Goal: Information Seeking & Learning: Learn about a topic

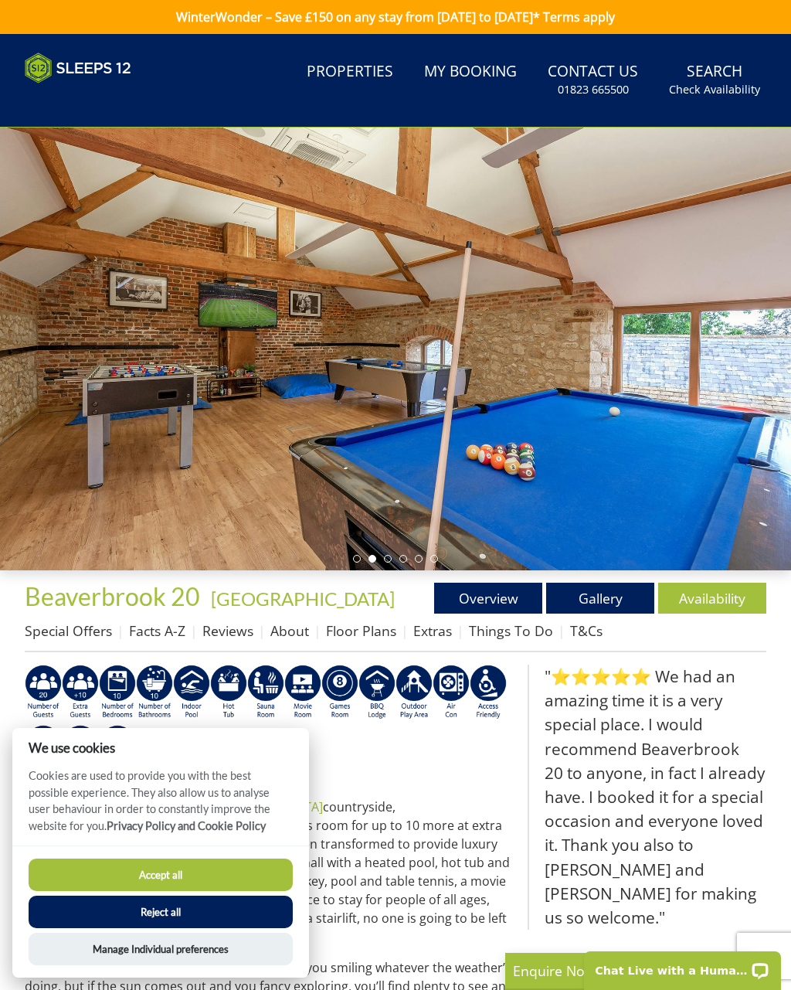
click at [214, 880] on button "Accept all" at bounding box center [161, 875] width 264 height 32
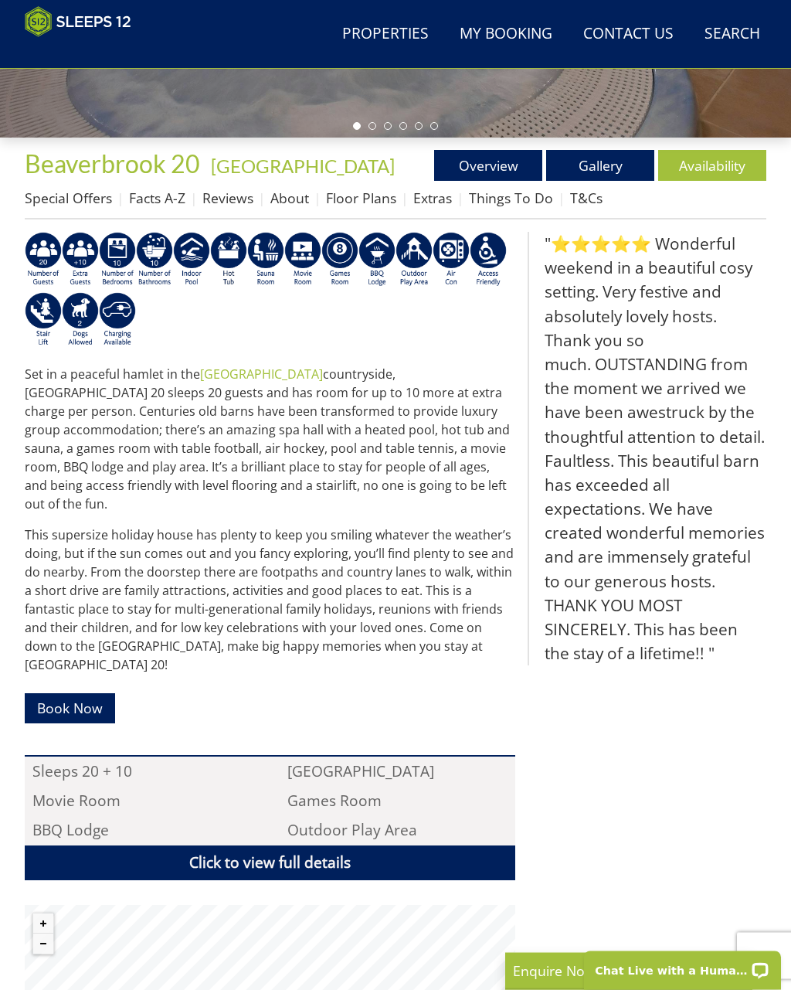
scroll to position [408, 0]
click at [377, 198] on link "Floor Plans" at bounding box center [361, 198] width 70 height 19
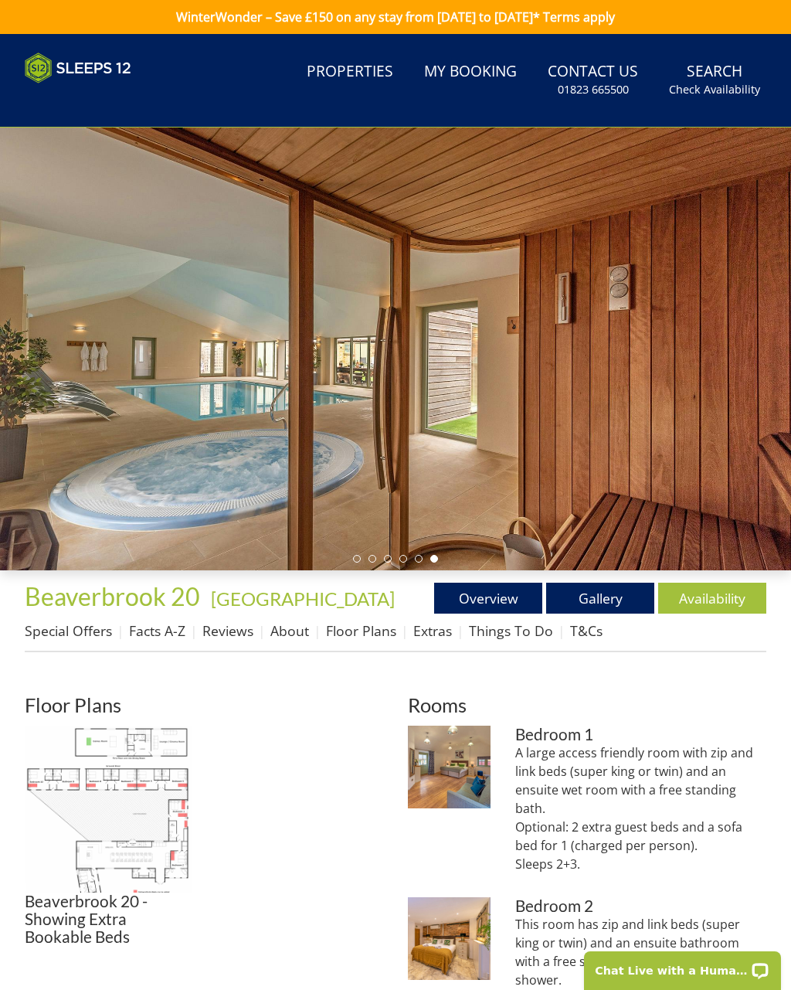
click at [534, 631] on link "Things To Do" at bounding box center [511, 630] width 84 height 19
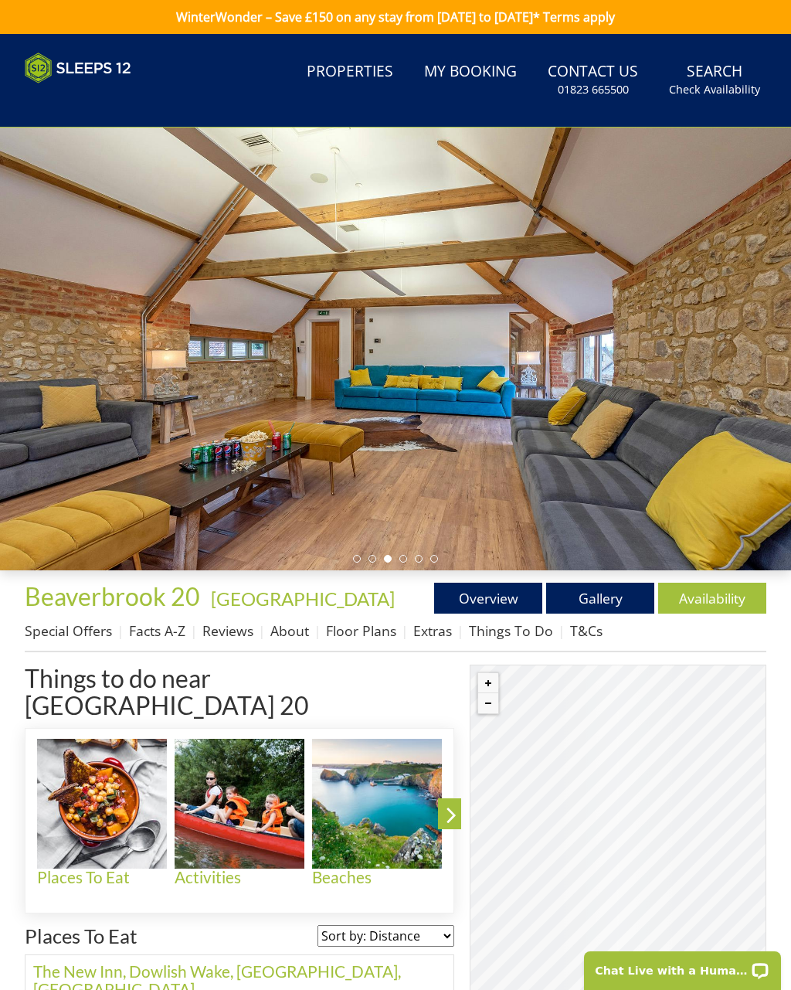
click at [372, 638] on link "Floor Plans" at bounding box center [361, 630] width 70 height 19
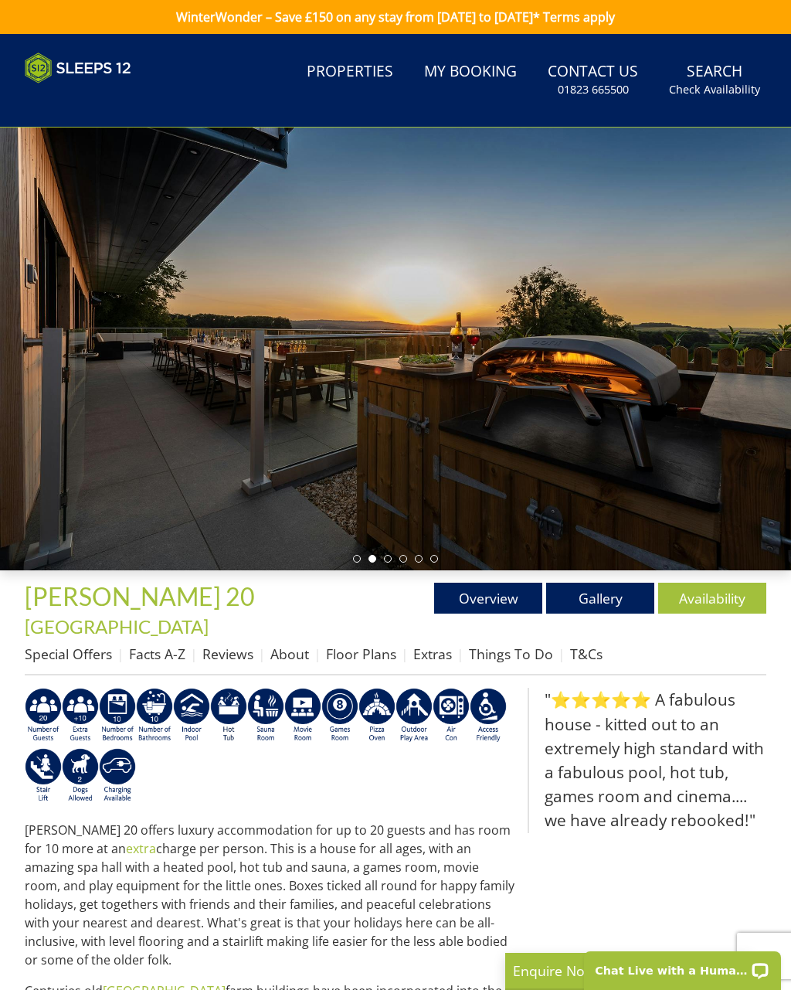
click at [363, 645] on link "Floor Plans" at bounding box center [361, 654] width 70 height 19
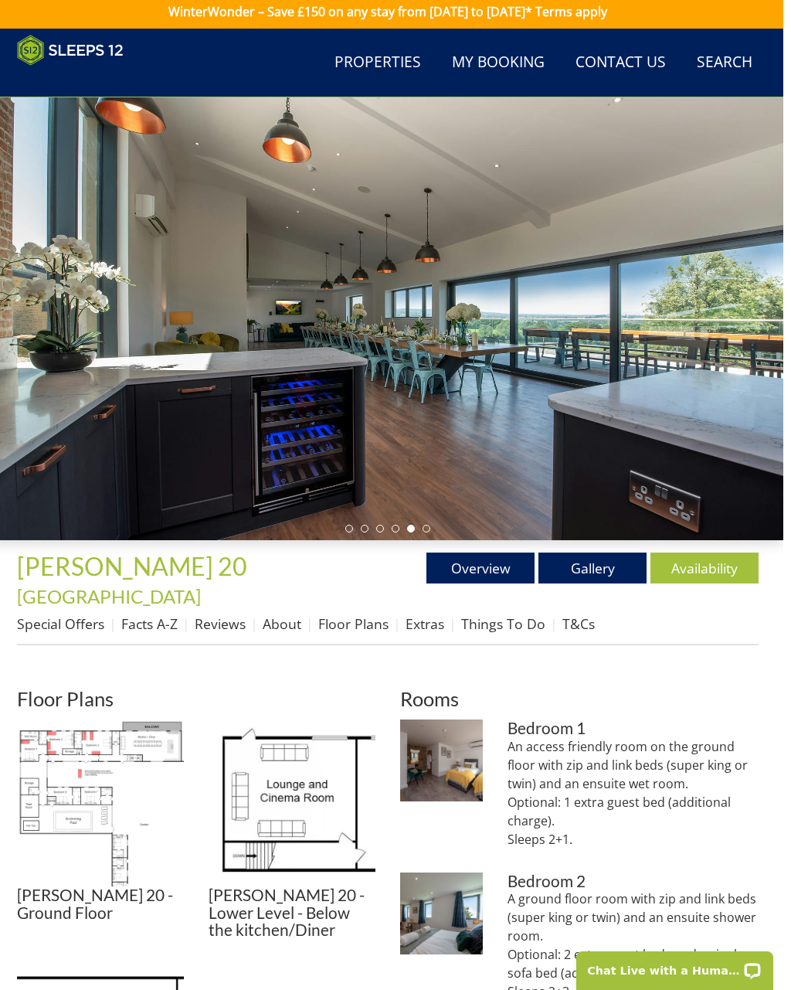
scroll to position [22, 0]
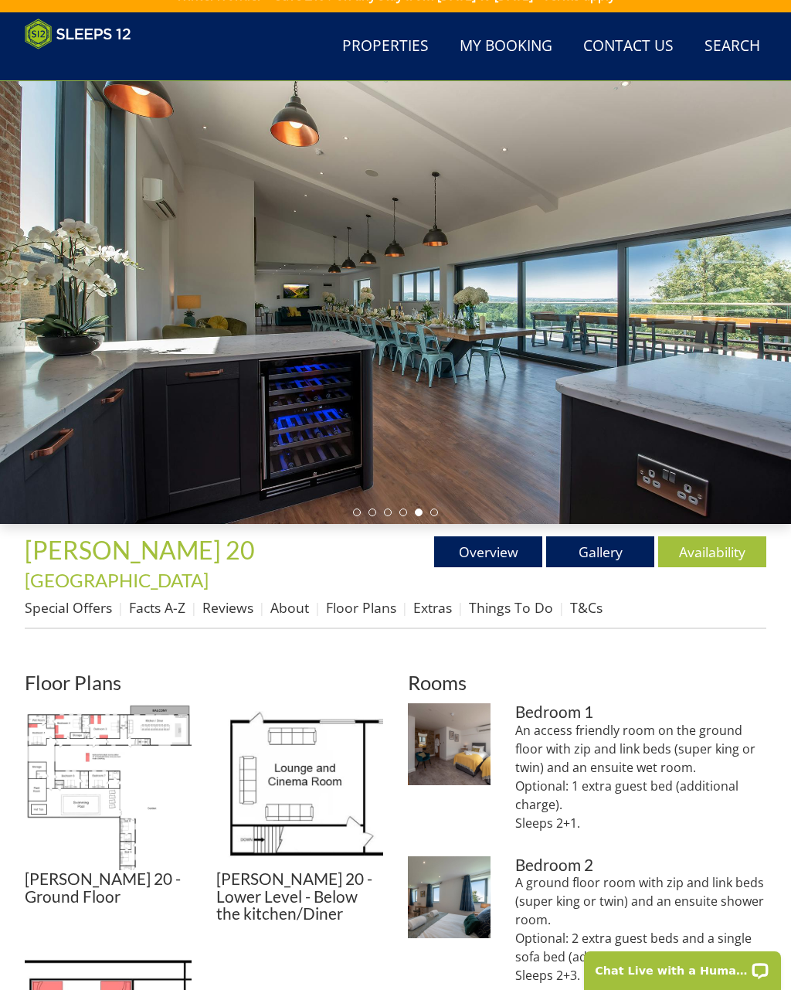
click at [438, 598] on link "Extras" at bounding box center [432, 607] width 39 height 19
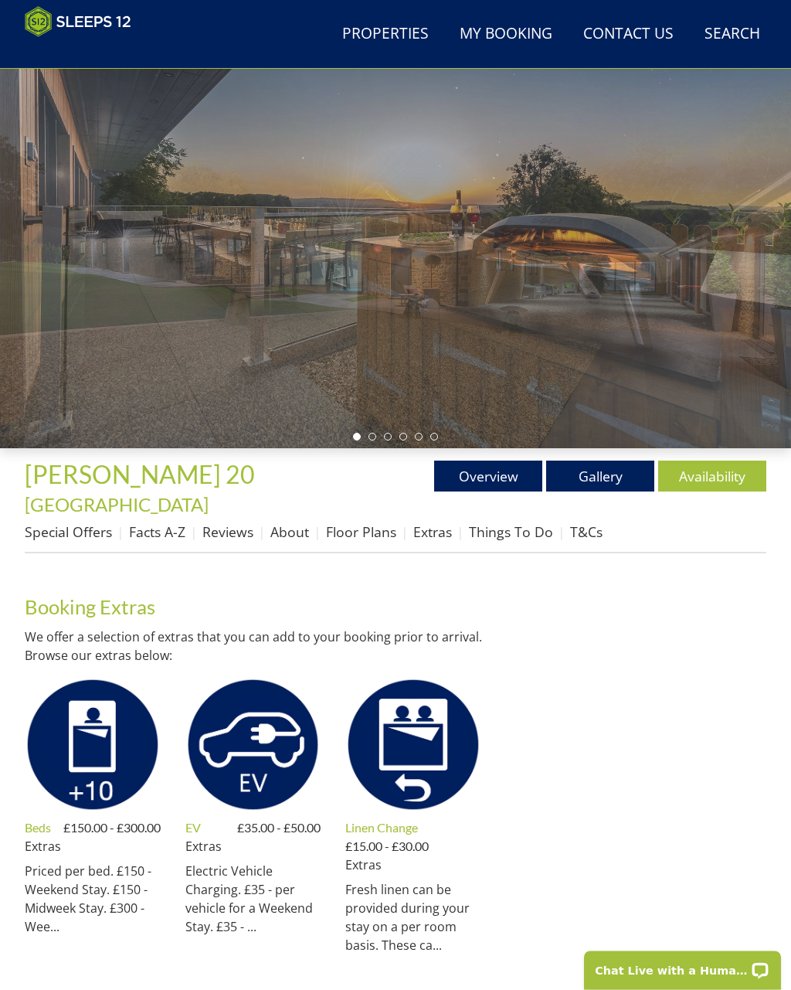
scroll to position [147, 0]
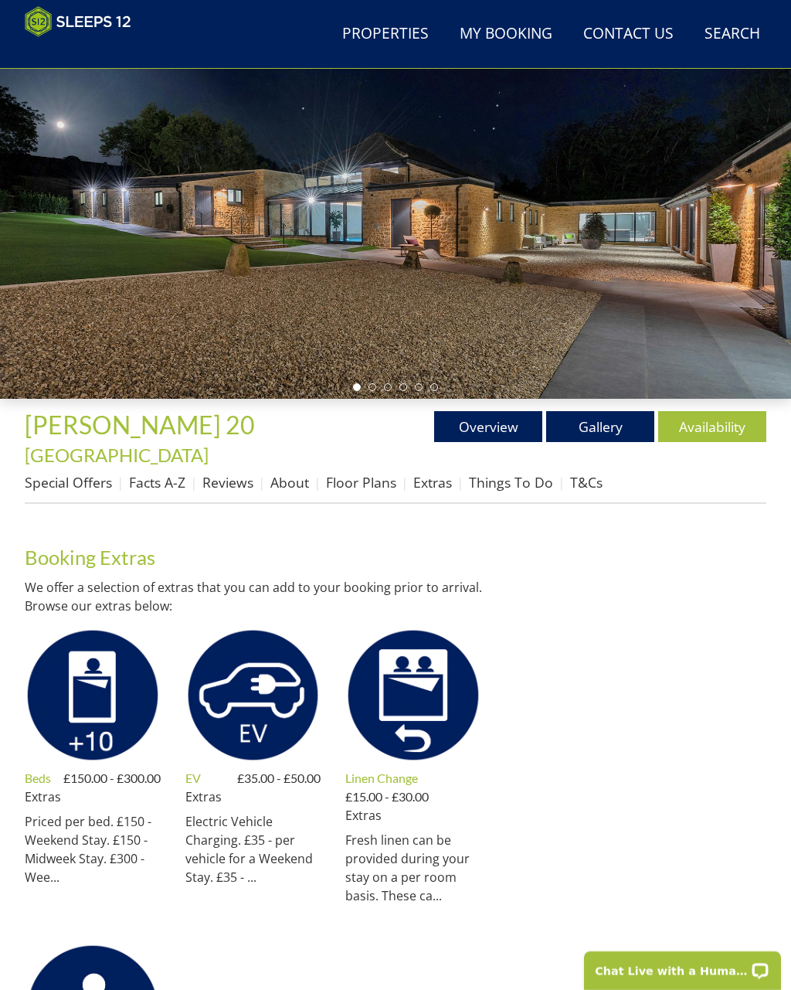
click at [420, 473] on link "Extras" at bounding box center [432, 482] width 39 height 19
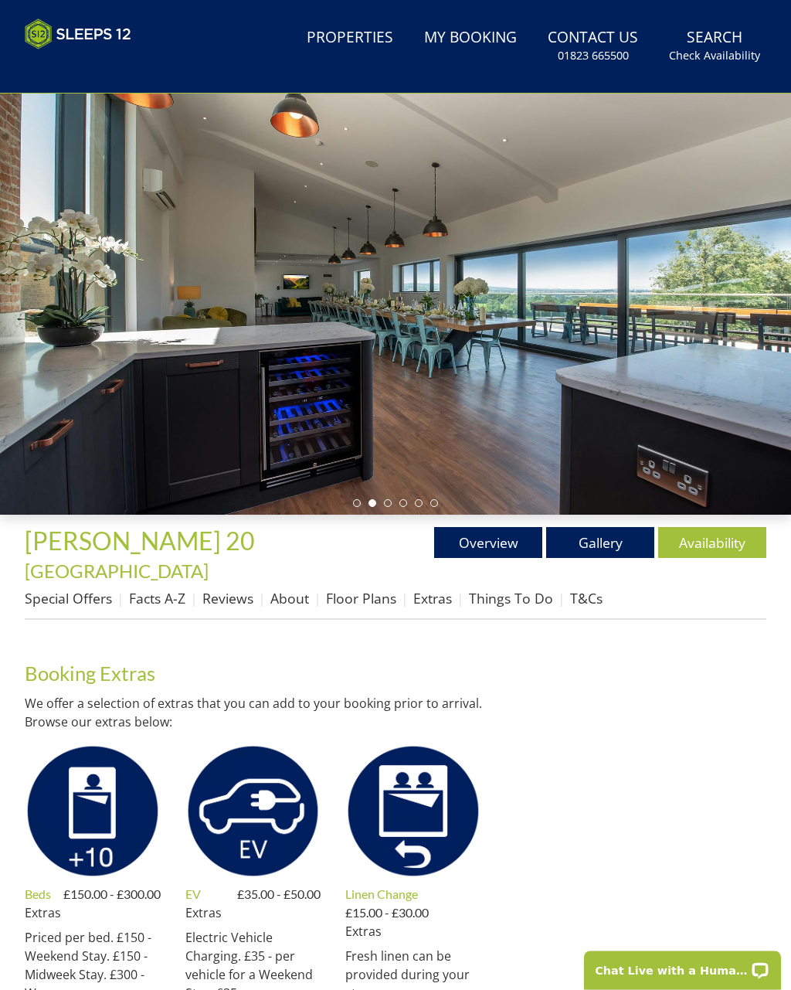
scroll to position [63, 0]
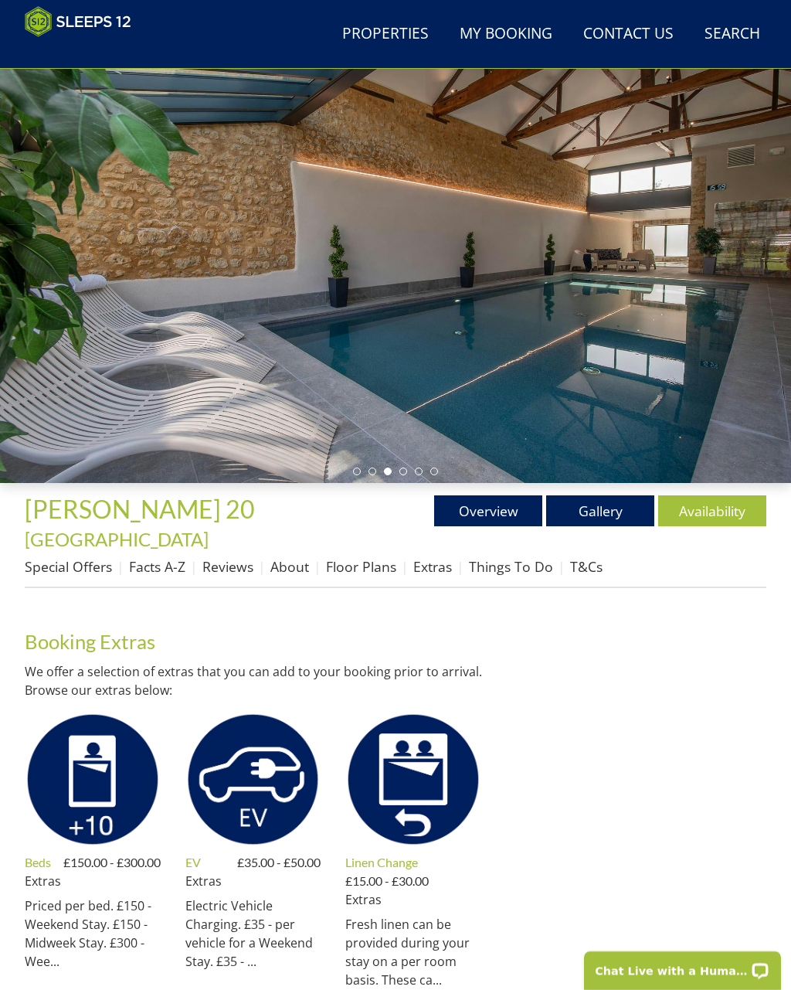
click at [66, 557] on link "Special Offers" at bounding box center [68, 566] width 87 height 19
